Goal: Task Accomplishment & Management: Use online tool/utility

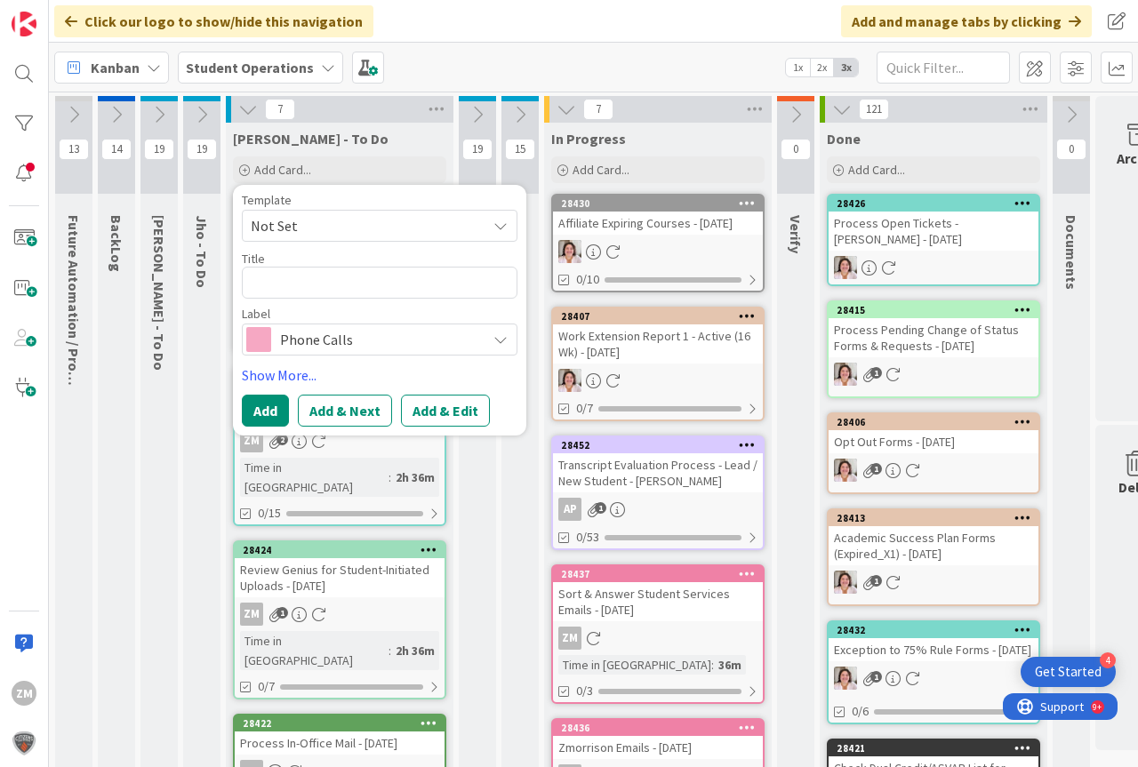
click at [508, 228] on span "Not Set" at bounding box center [380, 226] width 276 height 32
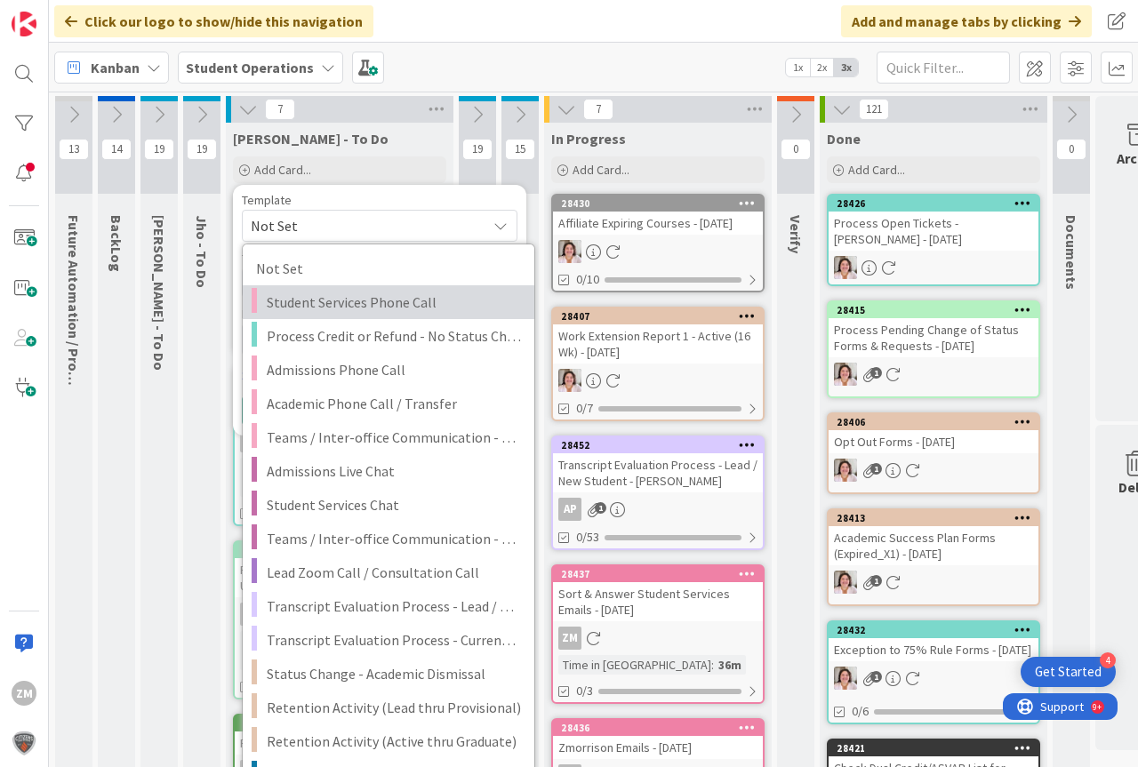
click at [341, 308] on span "Student Services Phone Call" at bounding box center [394, 302] width 254 height 23
type textarea "x"
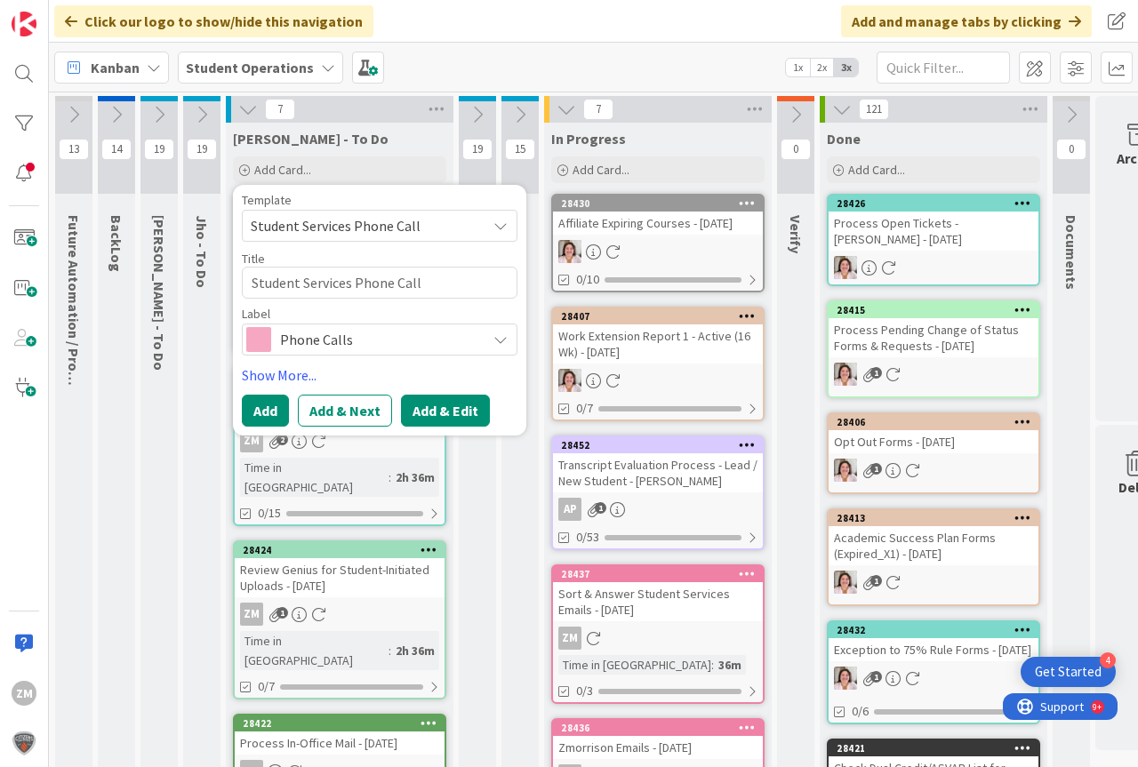
click at [444, 407] on button "Add & Edit" at bounding box center [445, 411] width 89 height 32
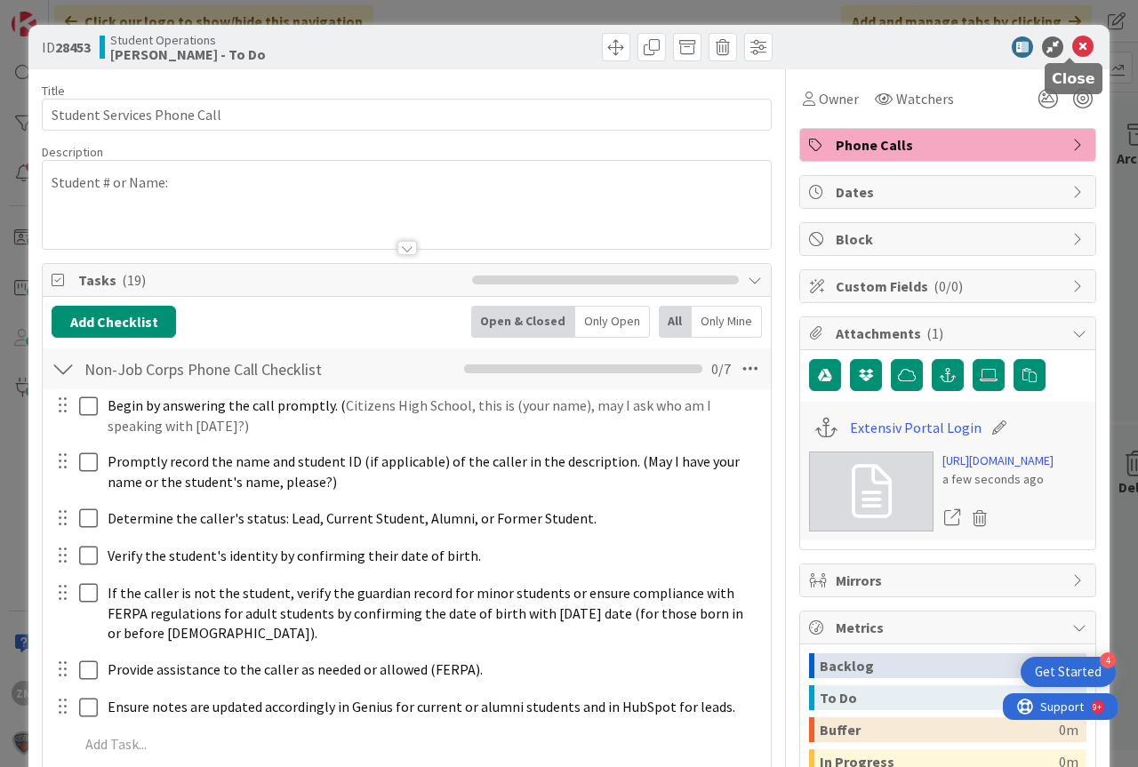
click at [1074, 45] on icon at bounding box center [1082, 46] width 21 height 21
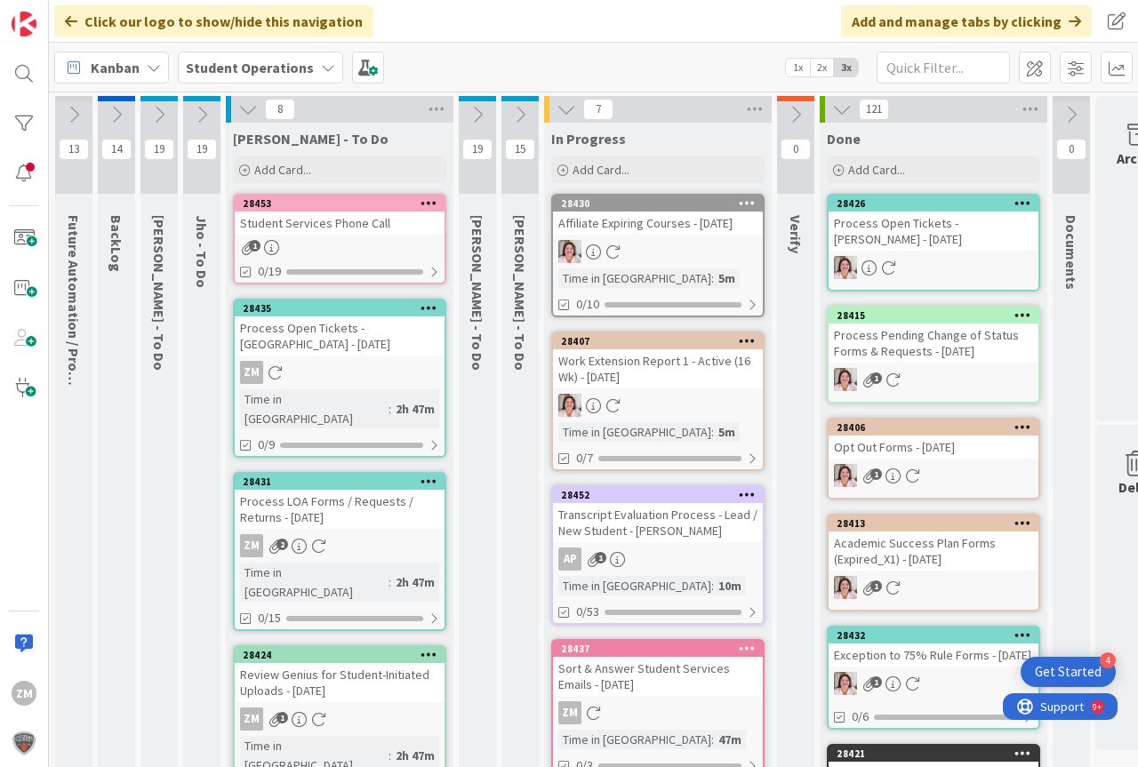
click at [430, 201] on icon at bounding box center [428, 202] width 17 height 12
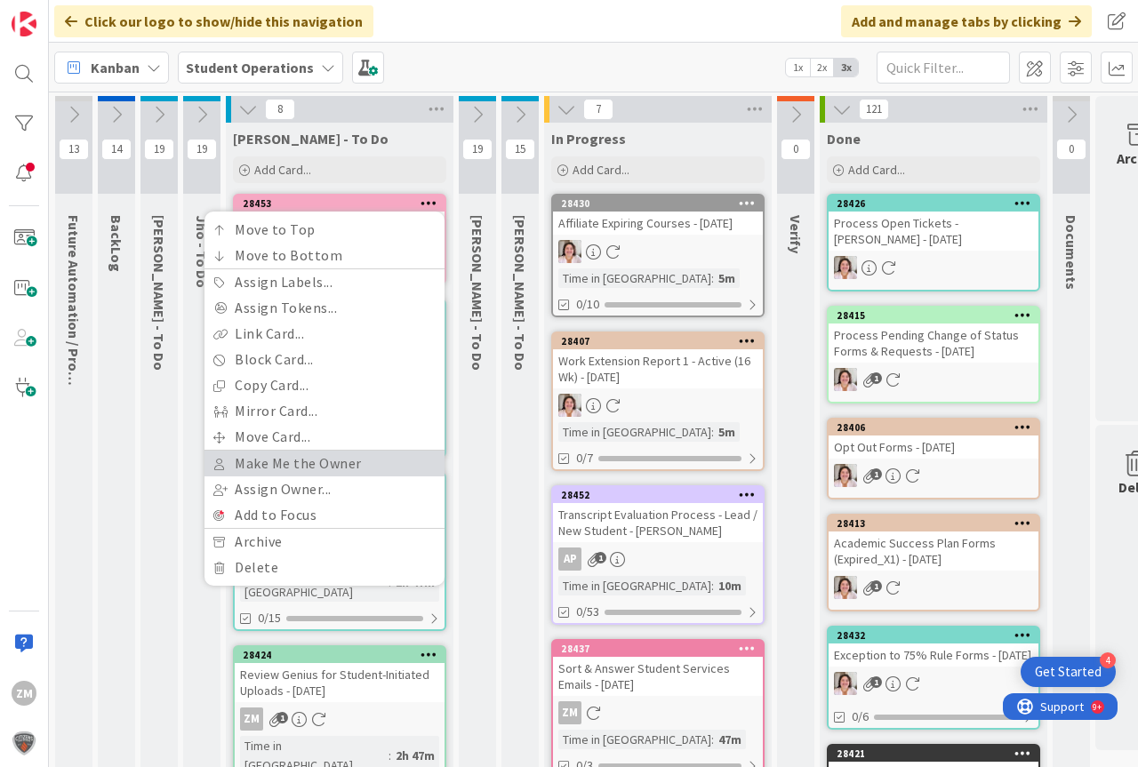
click at [315, 458] on link "Make Me the Owner" at bounding box center [324, 464] width 240 height 26
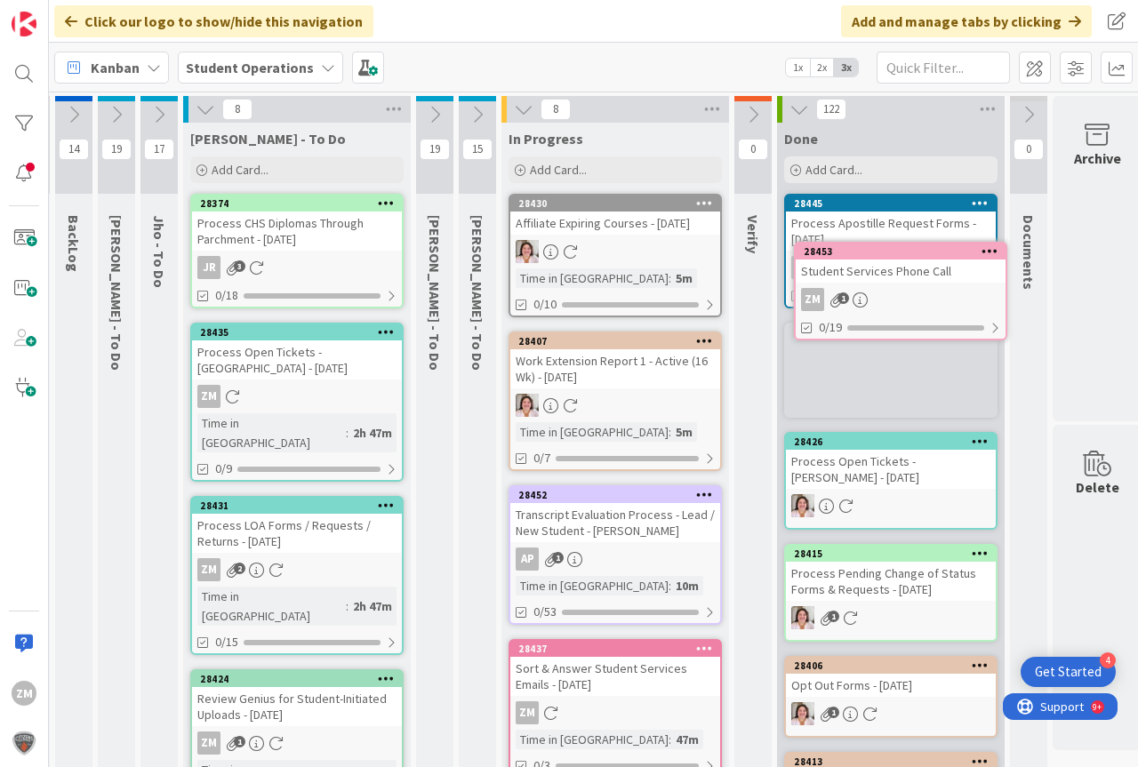
scroll to position [0, 53]
